Goal: Task Accomplishment & Management: Manage account settings

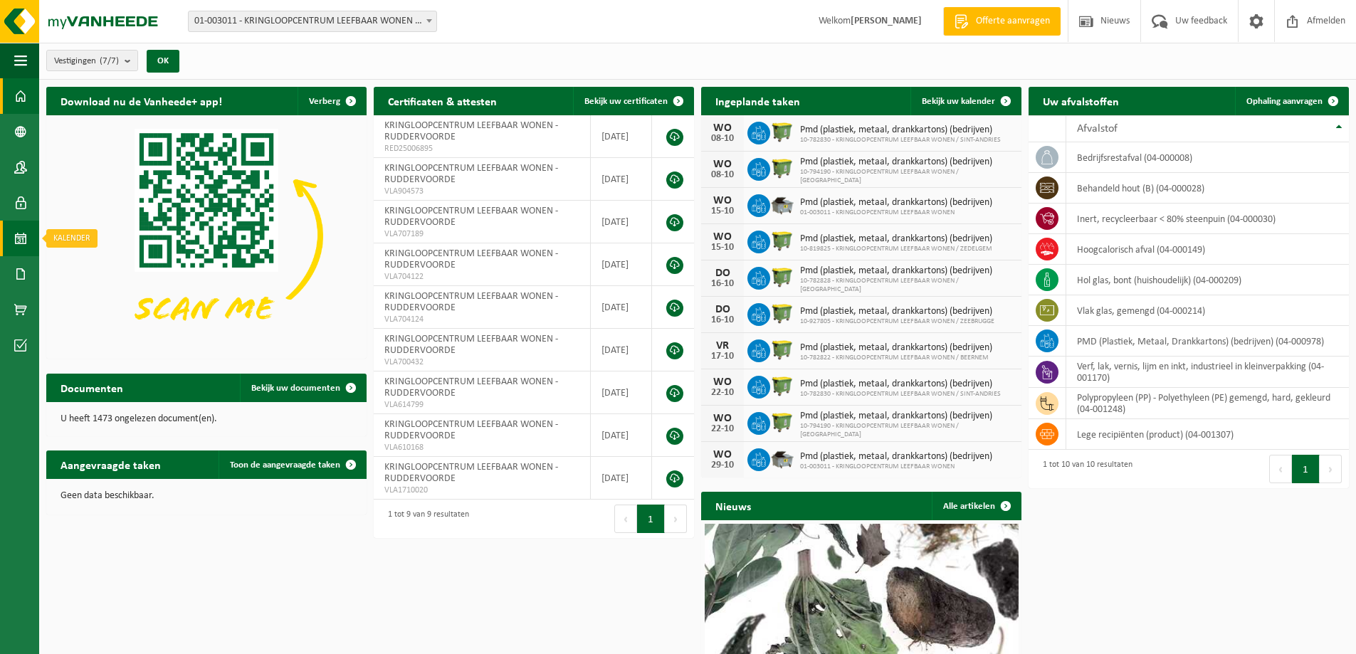
click at [19, 241] on span at bounding box center [20, 239] width 13 height 36
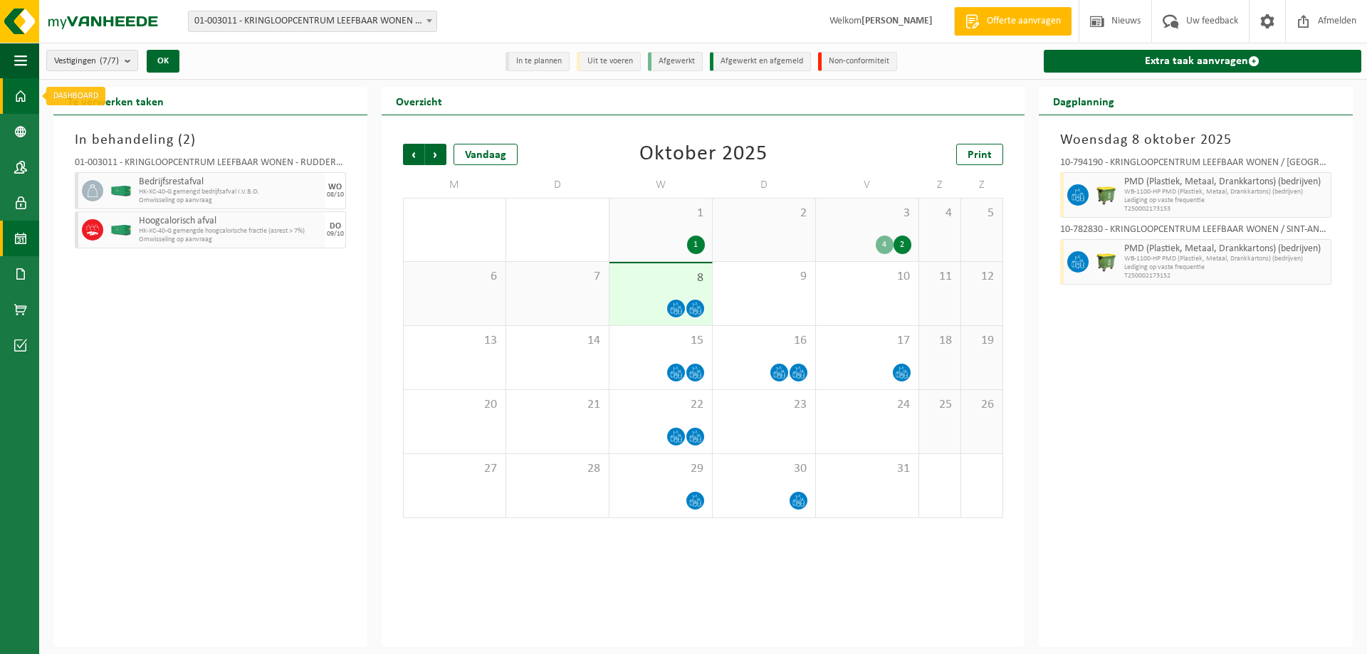
click at [21, 94] on span at bounding box center [20, 96] width 13 height 36
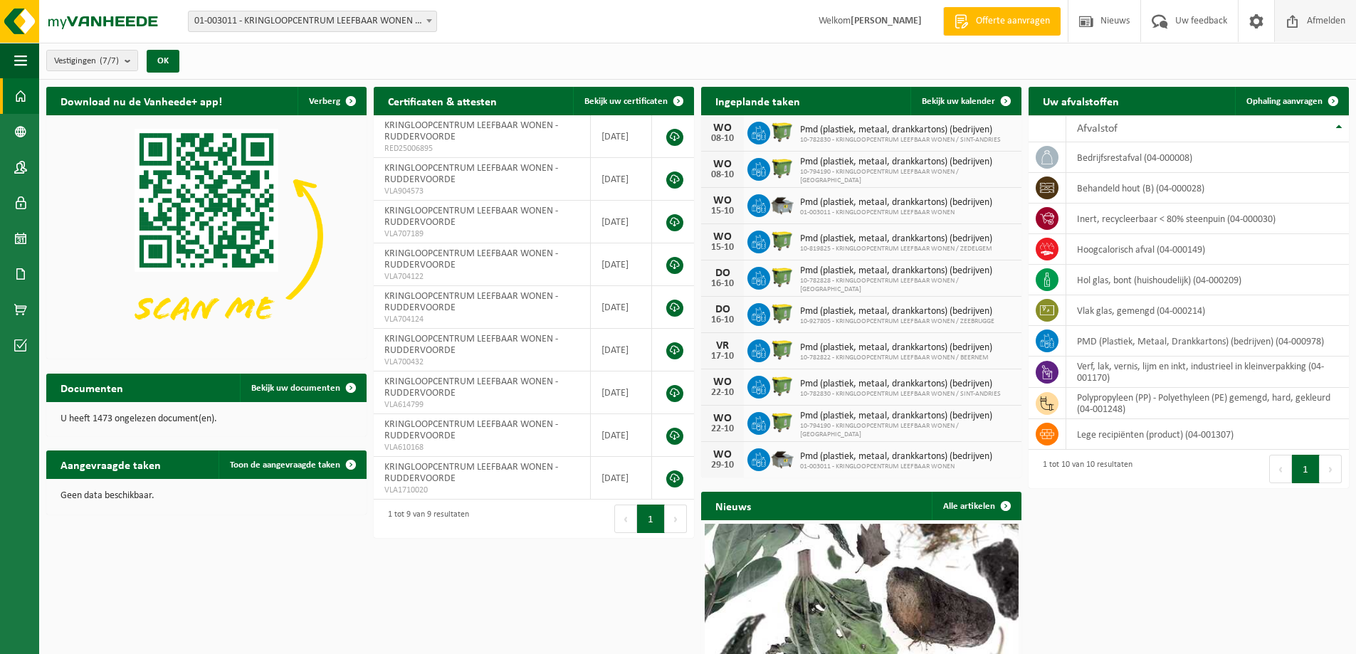
click at [1323, 22] on span "Afmelden" at bounding box center [1326, 21] width 46 height 42
